Goal: Information Seeking & Learning: Find specific page/section

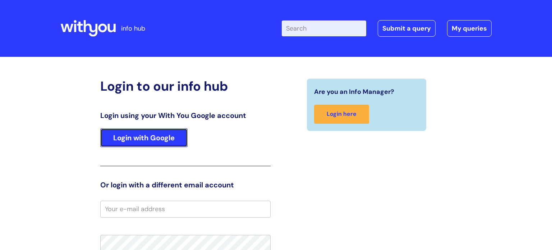
click at [159, 141] on link "Login with Google" at bounding box center [143, 137] width 87 height 19
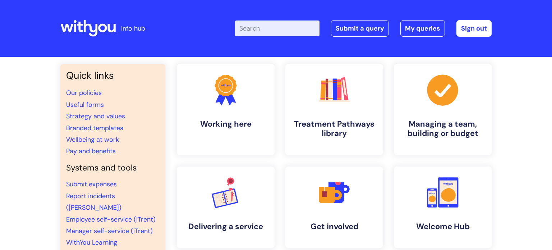
click at [276, 32] on input "Enter your search term here..." at bounding box center [277, 28] width 84 height 16
type input "vac"
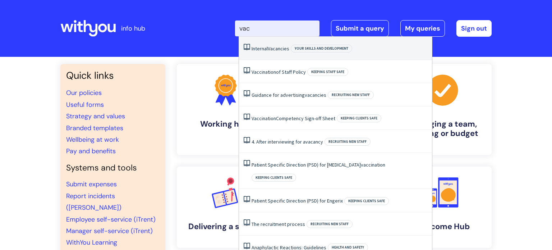
click at [283, 47] on span "Vacancies" at bounding box center [279, 48] width 22 height 6
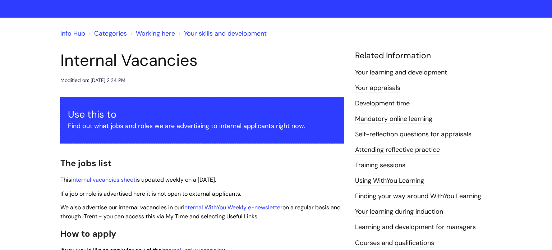
scroll to position [42, 0]
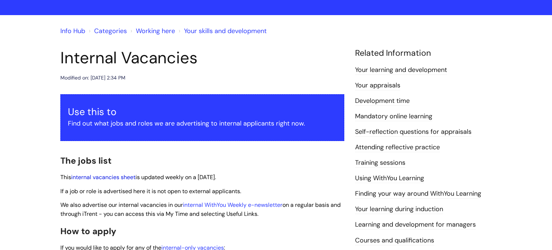
click at [97, 176] on link "internal vacancies sheet" at bounding box center [103, 177] width 64 height 8
